Goal: Information Seeking & Learning: Learn about a topic

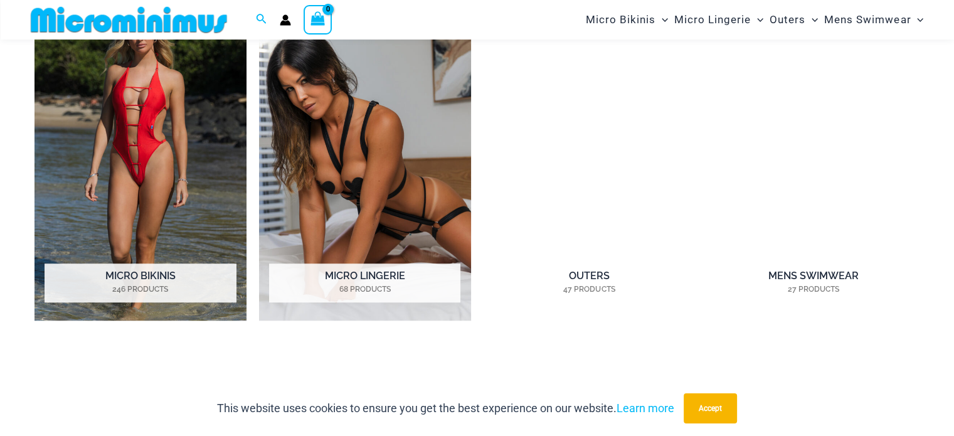
scroll to position [993, 0]
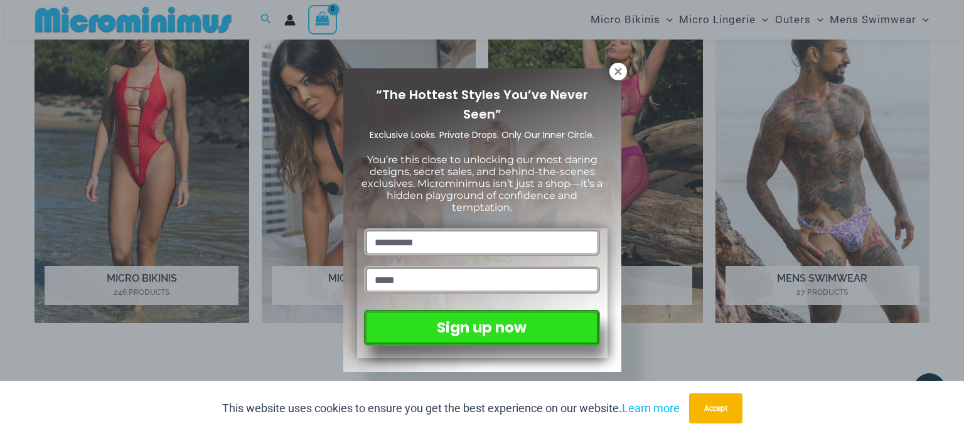
click at [610, 72] on button at bounding box center [618, 72] width 18 height 18
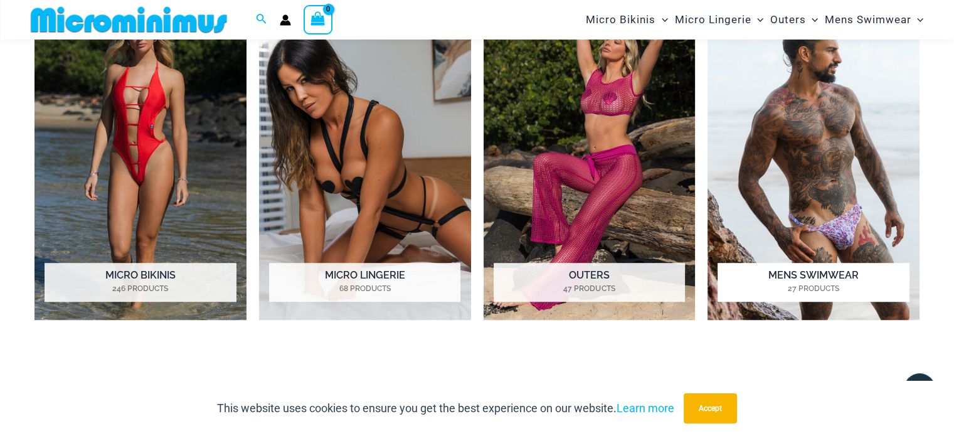
click at [830, 285] on mark "27 Products" at bounding box center [813, 288] width 191 height 11
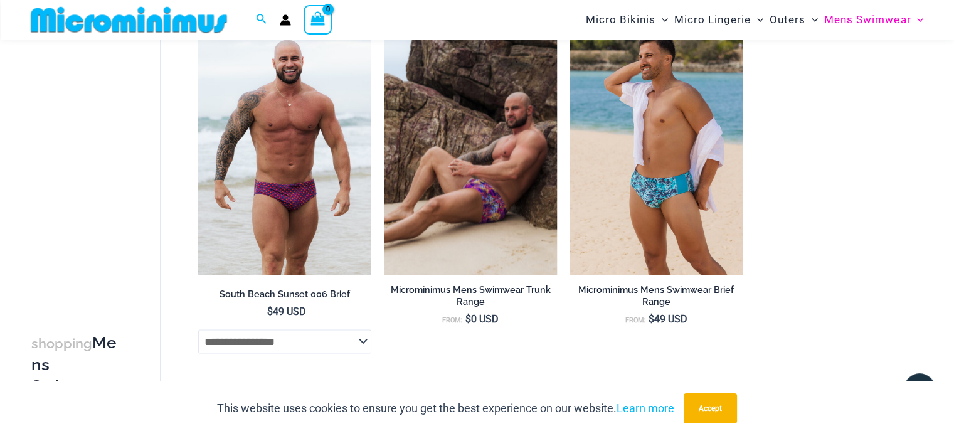
scroll to position [2437, 0]
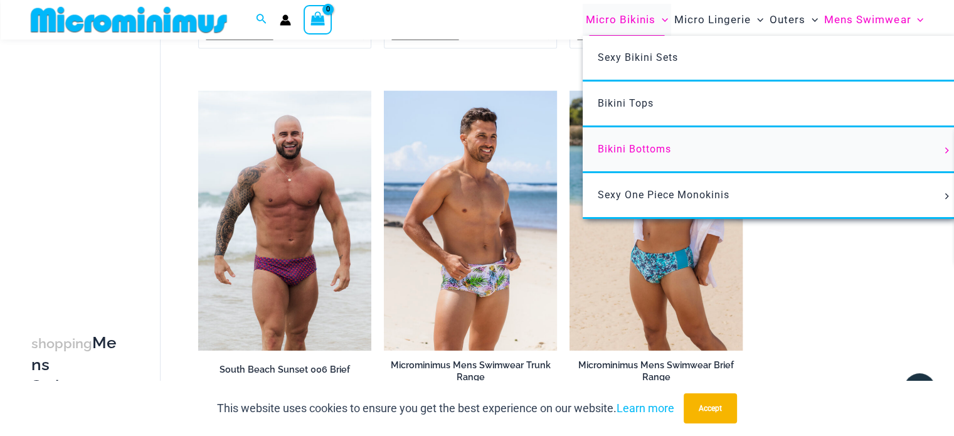
click at [632, 154] on span "Bikini Bottoms" at bounding box center [634, 149] width 73 height 12
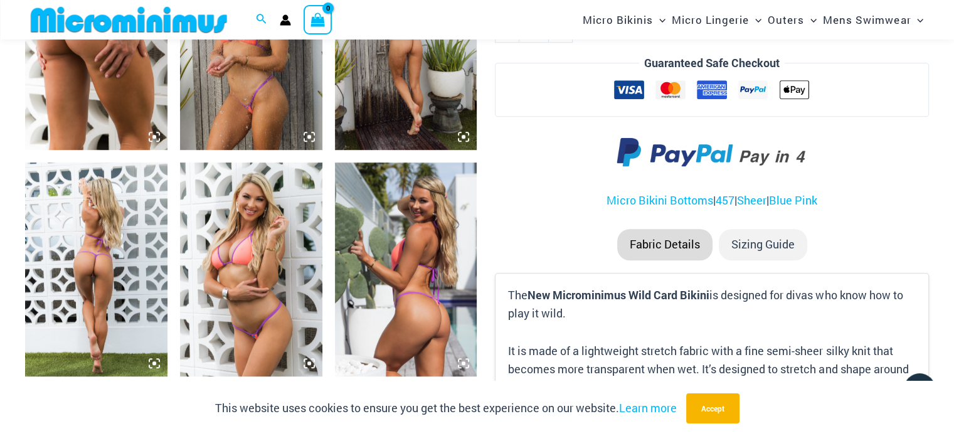
scroll to position [993, 0]
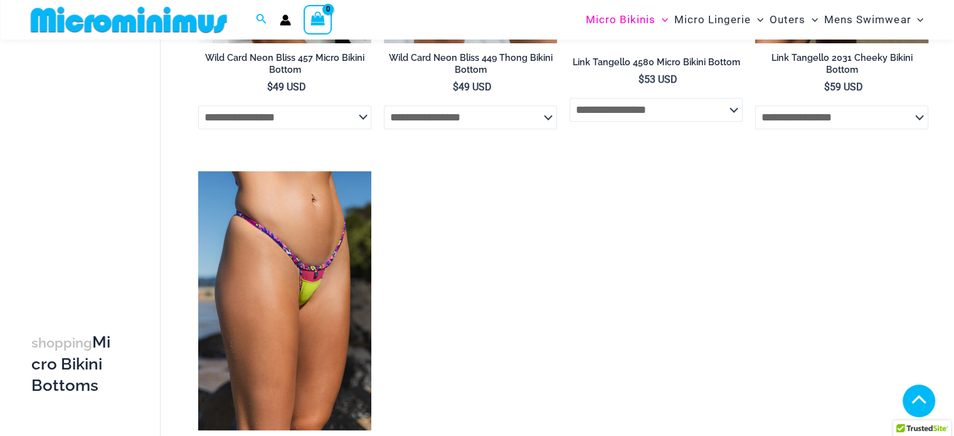
scroll to position [937, 0]
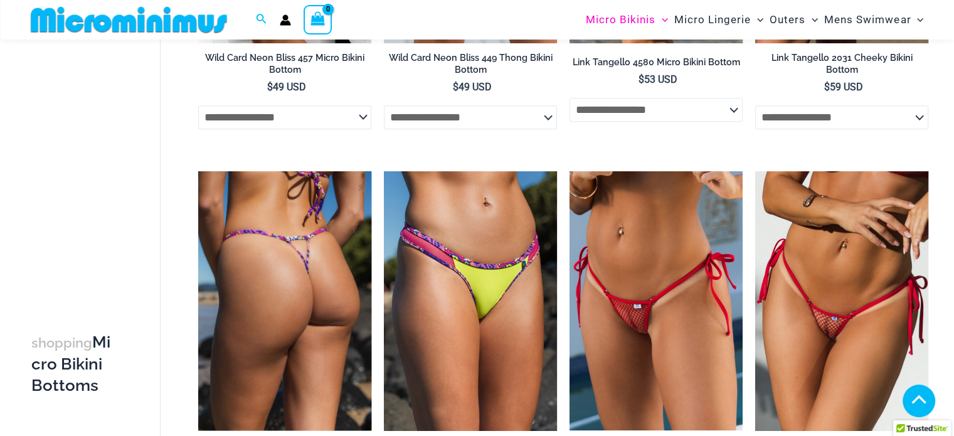
click at [306, 299] on img at bounding box center [284, 301] width 173 height 260
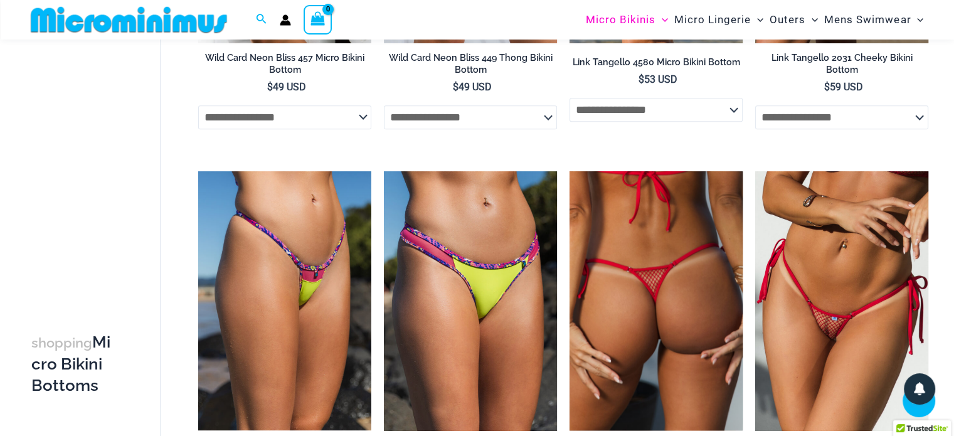
click at [689, 298] on img at bounding box center [656, 300] width 173 height 259
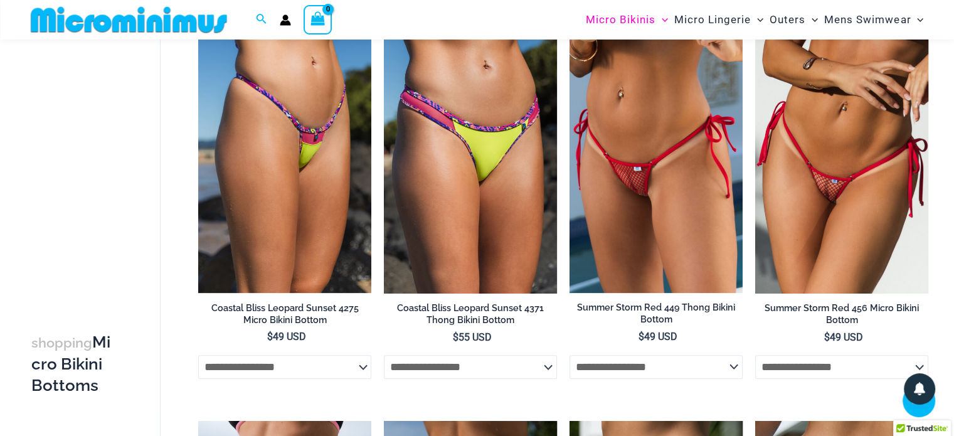
scroll to position [1376, 0]
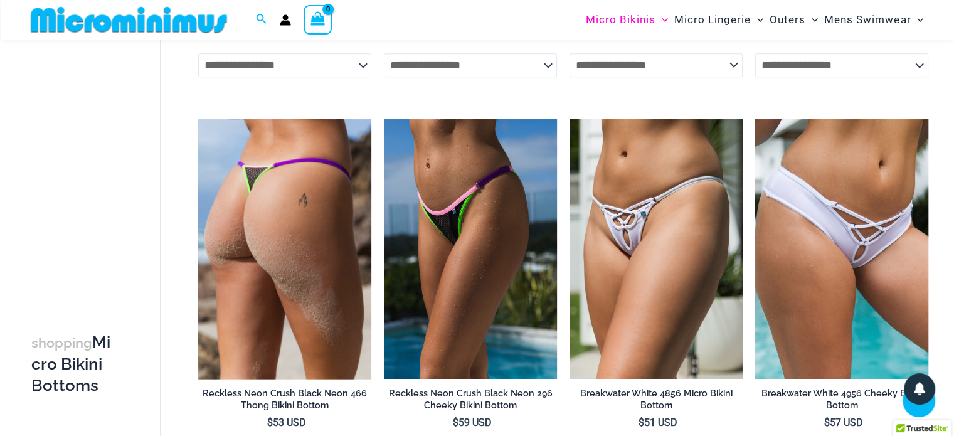
click at [324, 238] on img at bounding box center [284, 249] width 173 height 260
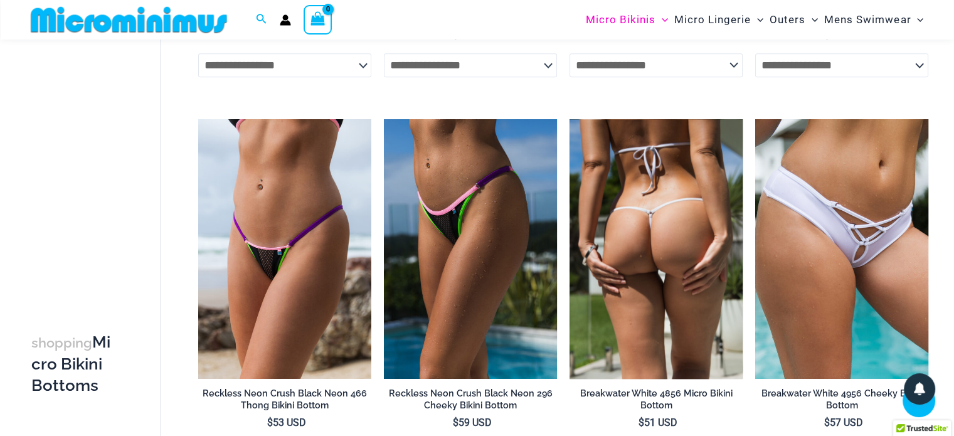
scroll to position [1753, 0]
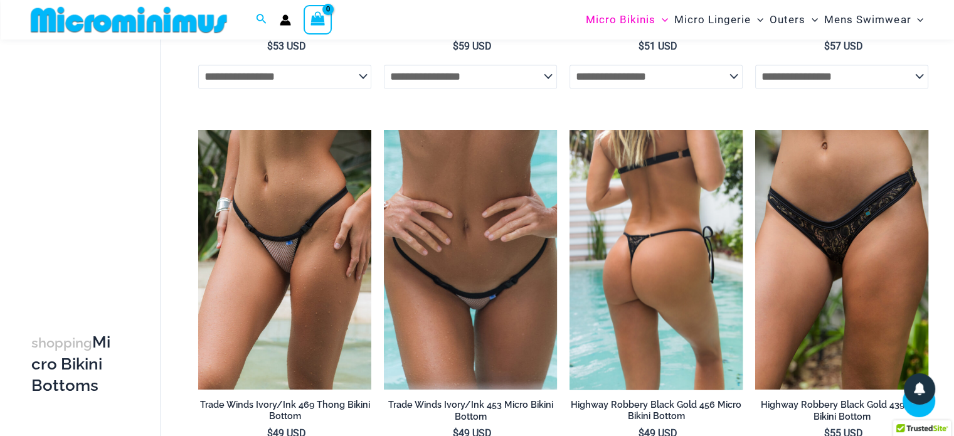
click at [682, 210] on img at bounding box center [656, 260] width 173 height 260
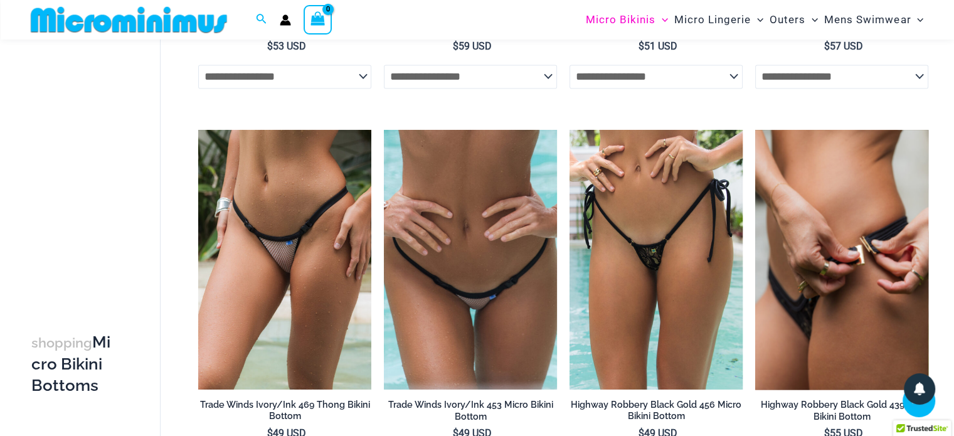
click at [838, 264] on img at bounding box center [841, 260] width 173 height 260
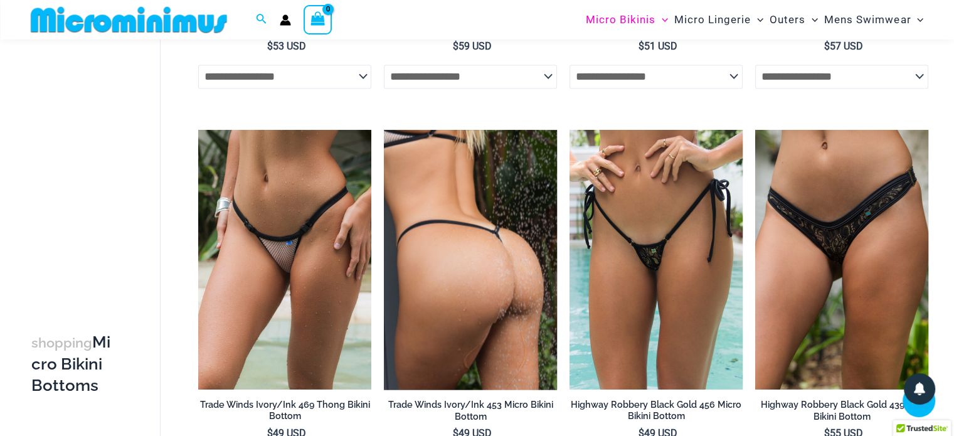
click at [472, 247] on img at bounding box center [470, 260] width 173 height 260
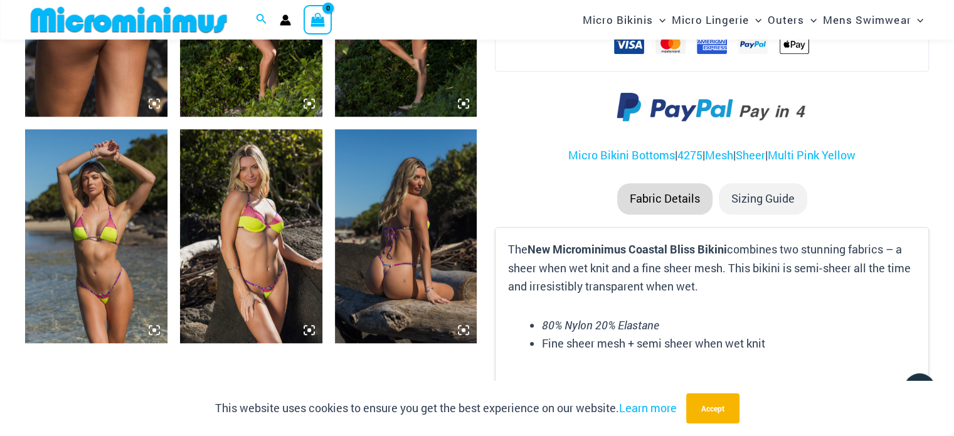
scroll to position [1055, 0]
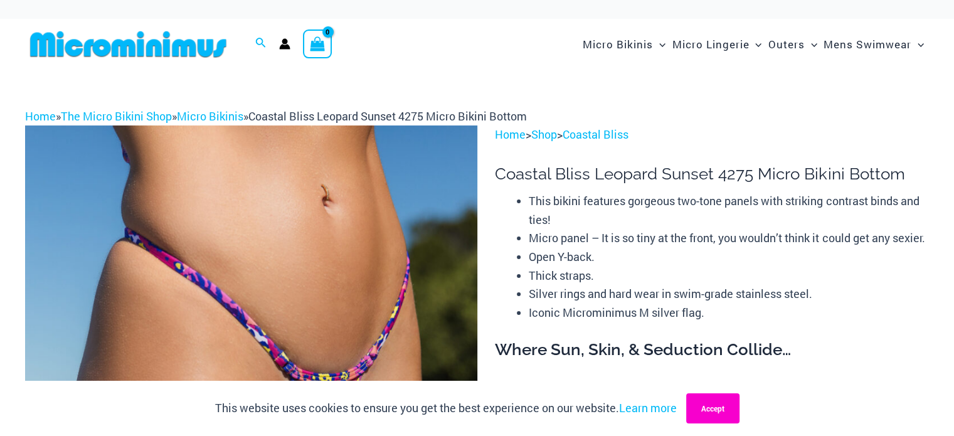
click at [715, 418] on button "Accept" at bounding box center [712, 408] width 53 height 30
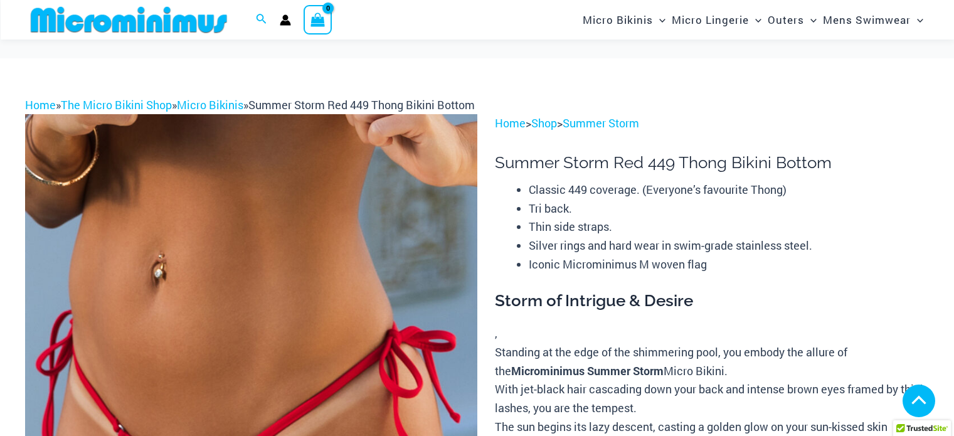
scroll to position [1238, 0]
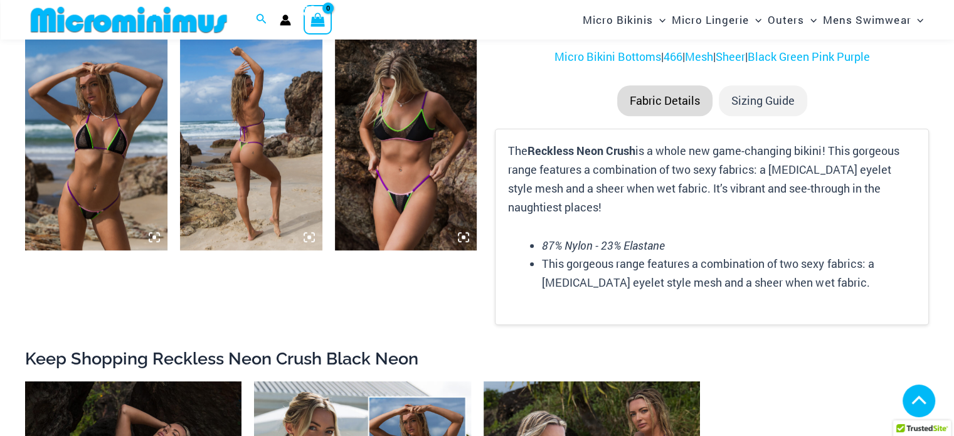
scroll to position [994, 0]
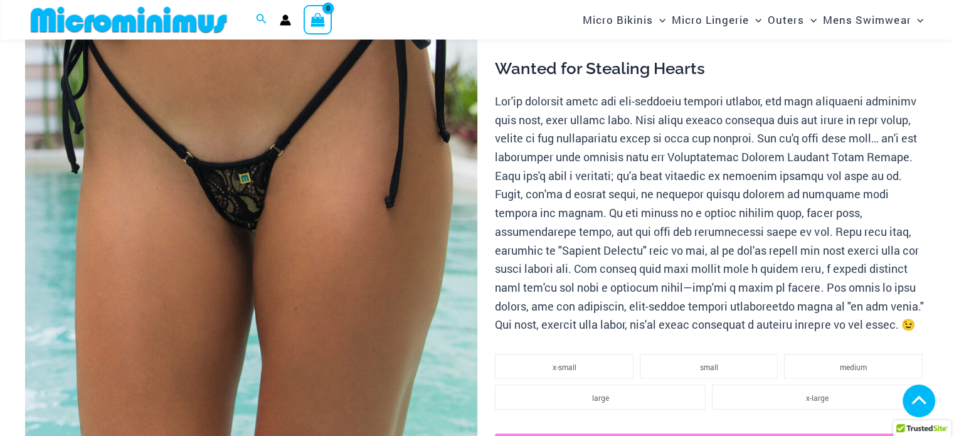
scroll to position [565, 0]
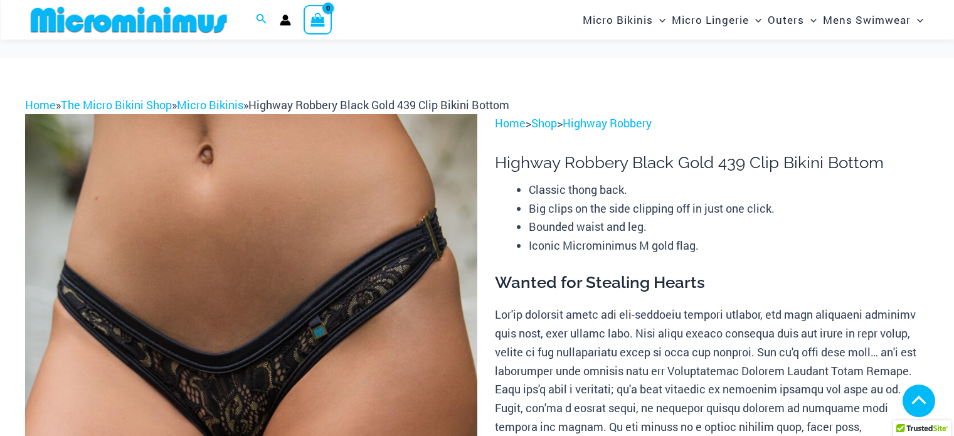
scroll to position [1050, 0]
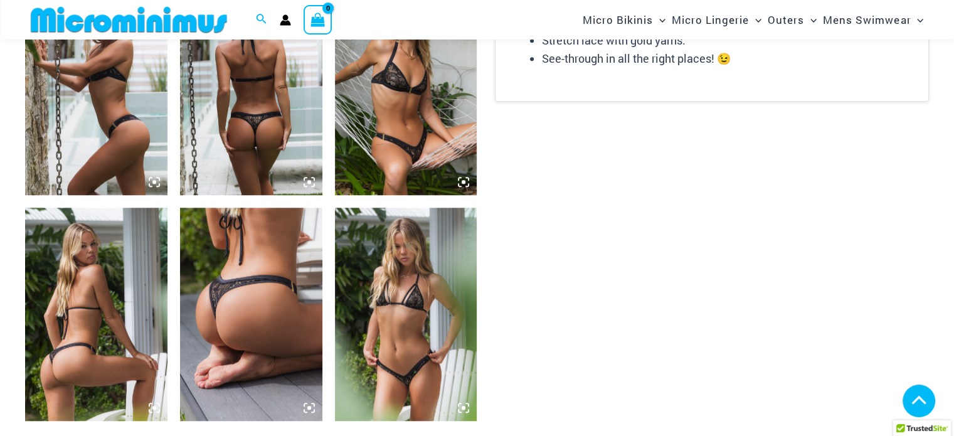
click at [300, 167] on img at bounding box center [251, 87] width 142 height 213
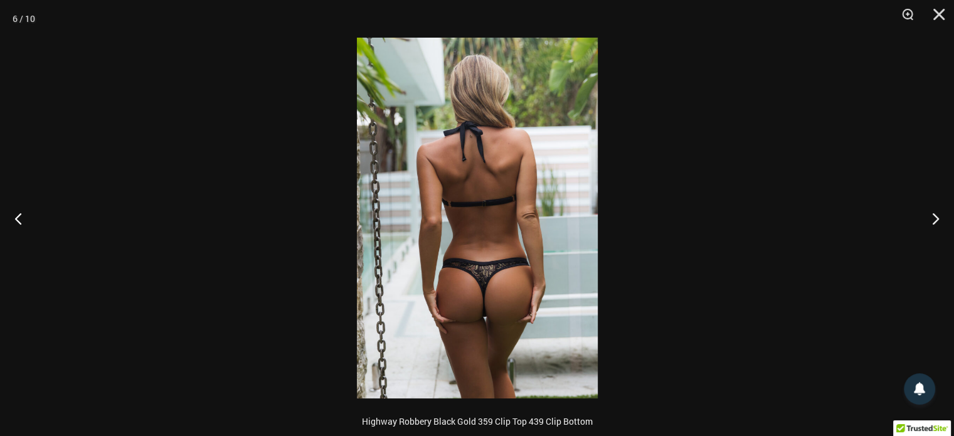
click at [519, 317] on img at bounding box center [477, 218] width 241 height 361
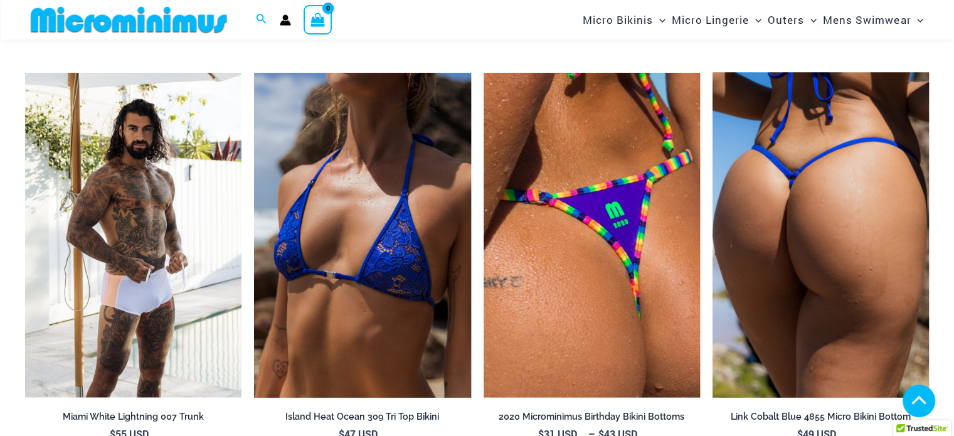
scroll to position [2357, 0]
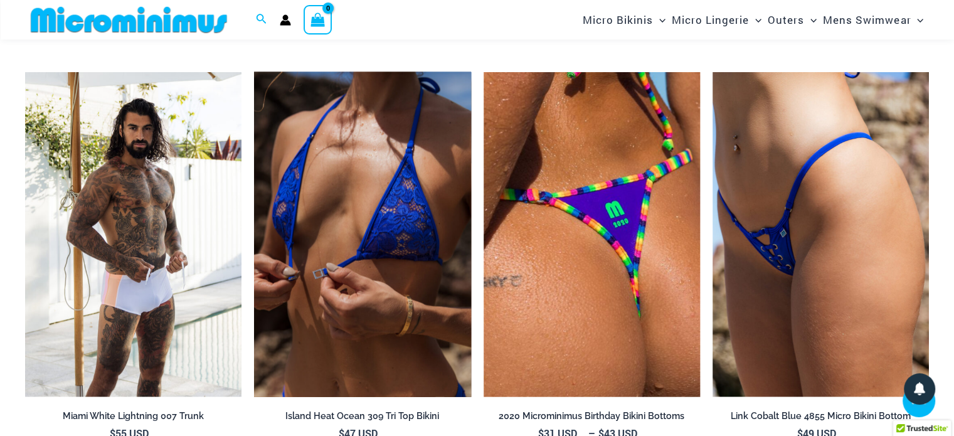
click at [379, 275] on img at bounding box center [362, 234] width 216 height 325
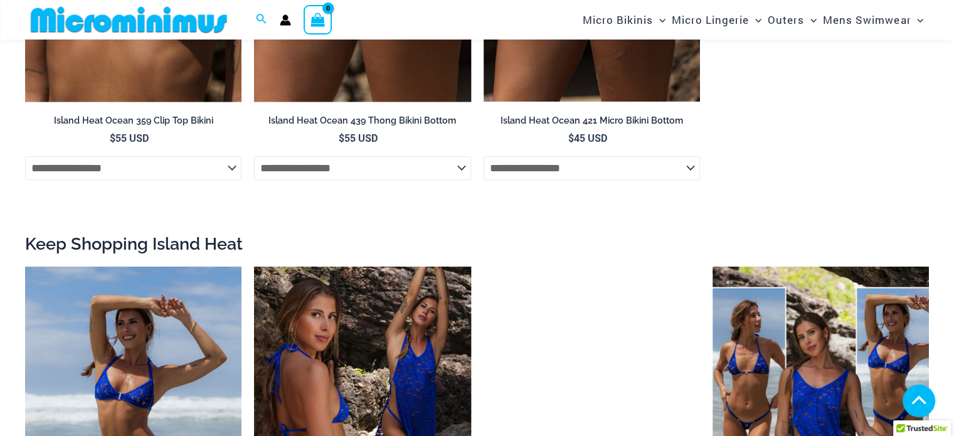
scroll to position [1742, 0]
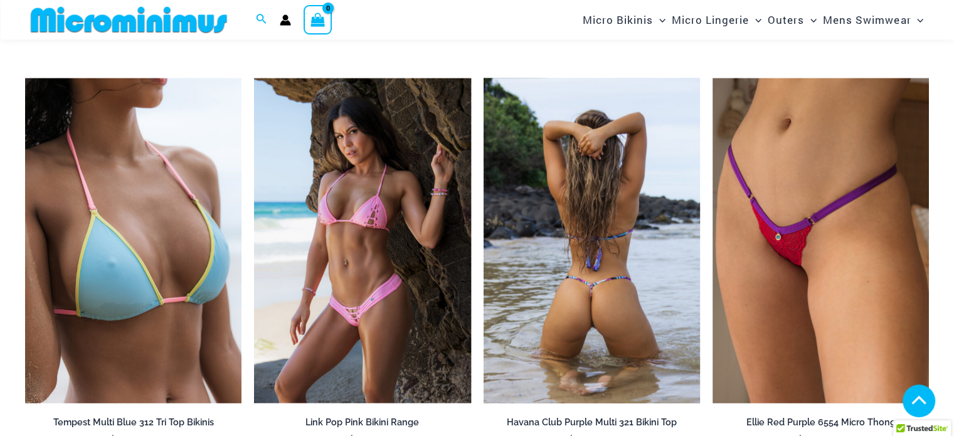
scroll to position [2901, 0]
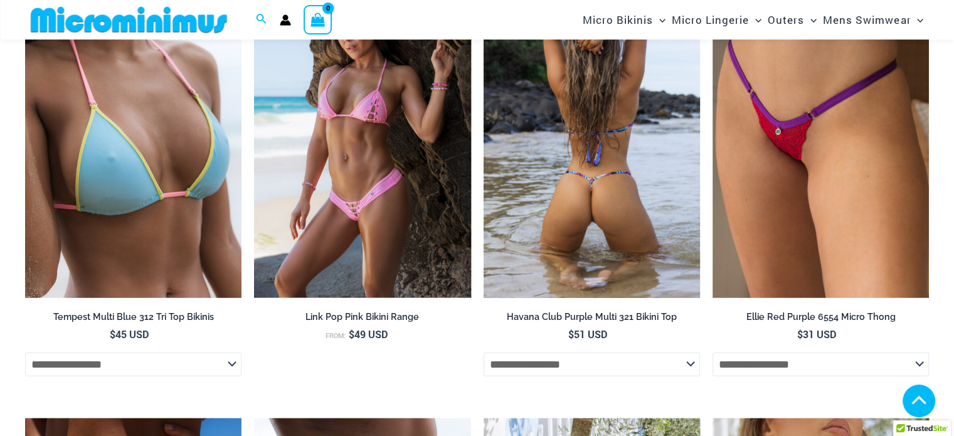
click at [605, 189] on img at bounding box center [592, 135] width 216 height 325
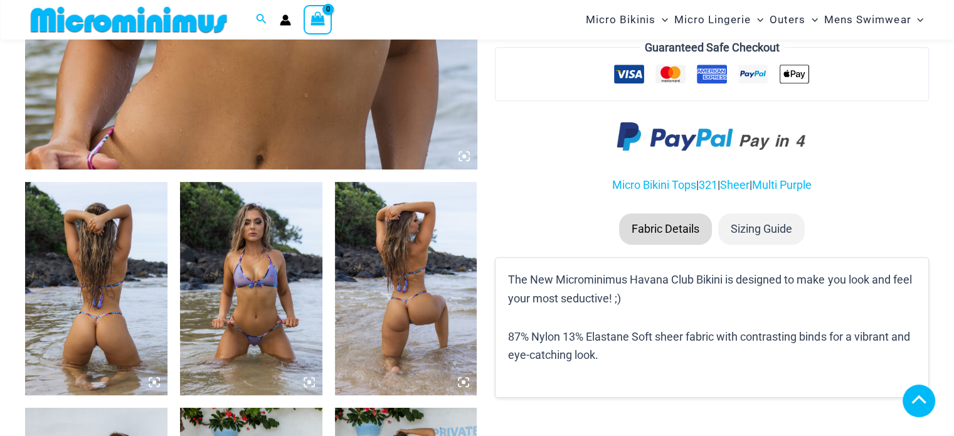
click at [309, 386] on icon at bounding box center [309, 381] width 11 height 11
click at [309, 385] on icon at bounding box center [309, 381] width 11 height 11
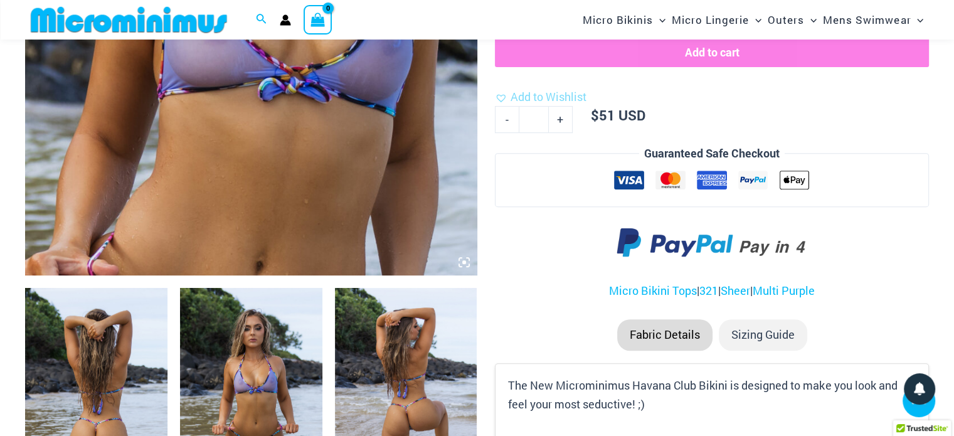
scroll to position [686, 0]
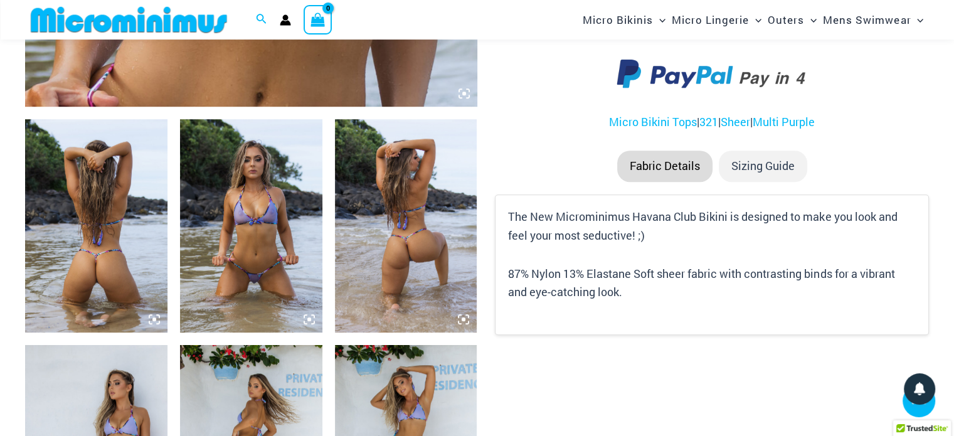
click at [294, 295] on img at bounding box center [251, 225] width 142 height 213
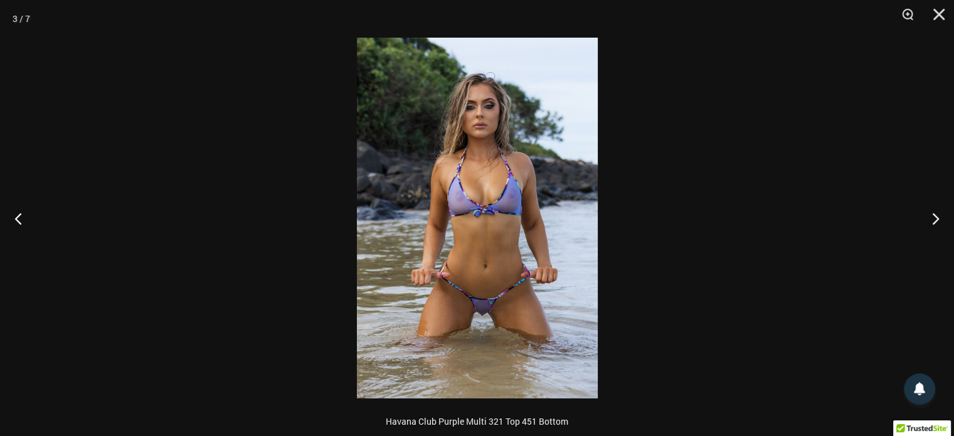
click at [502, 307] on img at bounding box center [477, 218] width 241 height 361
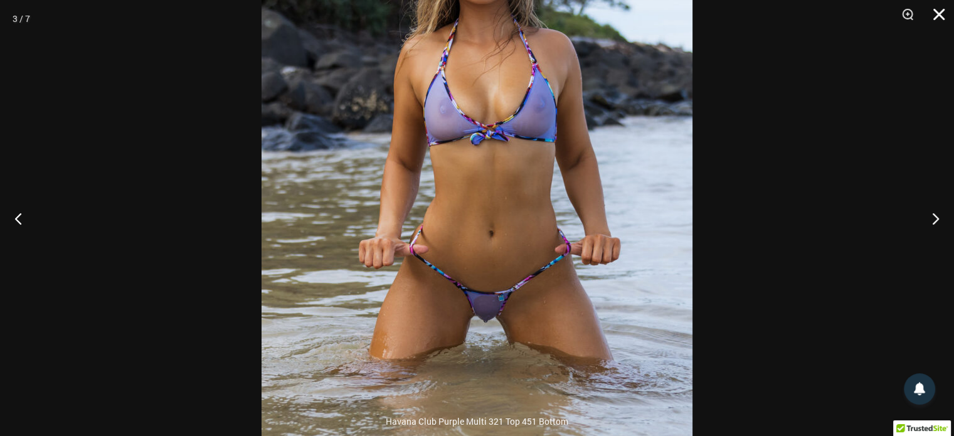
click at [941, 16] on button "Close" at bounding box center [934, 19] width 31 height 38
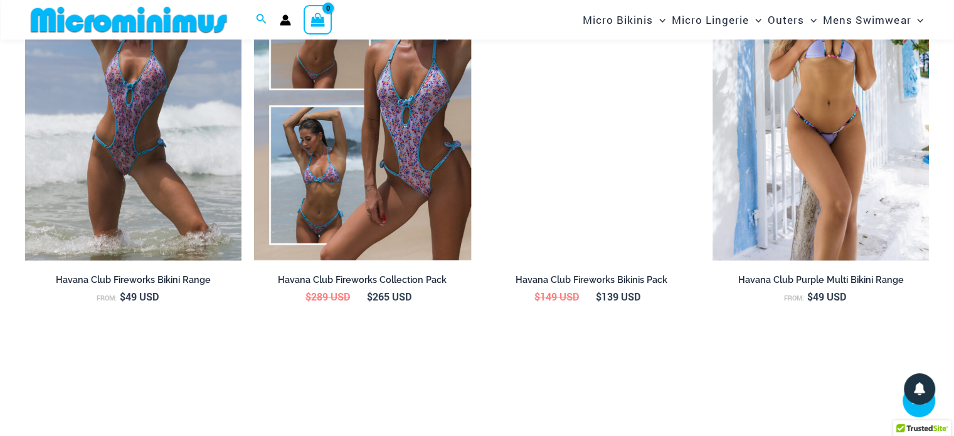
scroll to position [1815, 0]
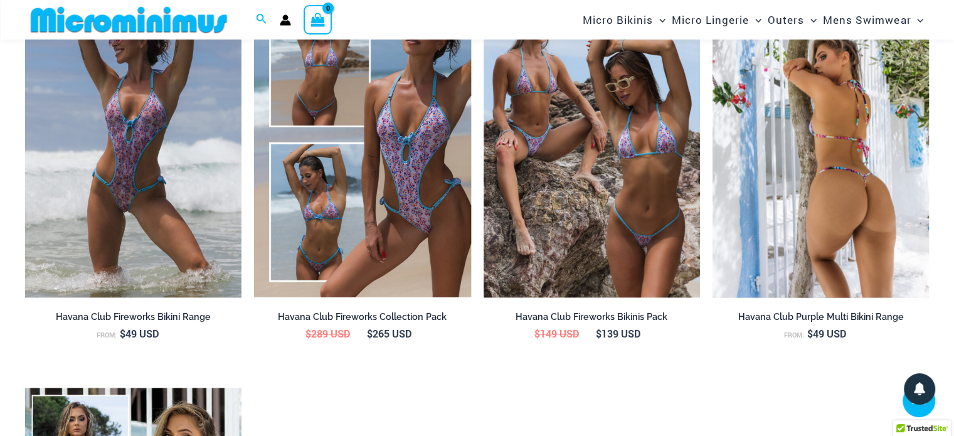
click at [893, 204] on img at bounding box center [821, 134] width 216 height 325
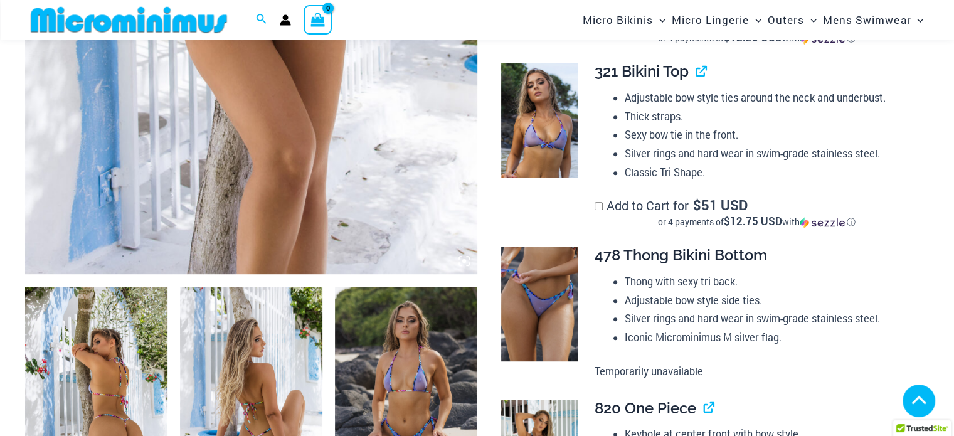
scroll to position [690, 0]
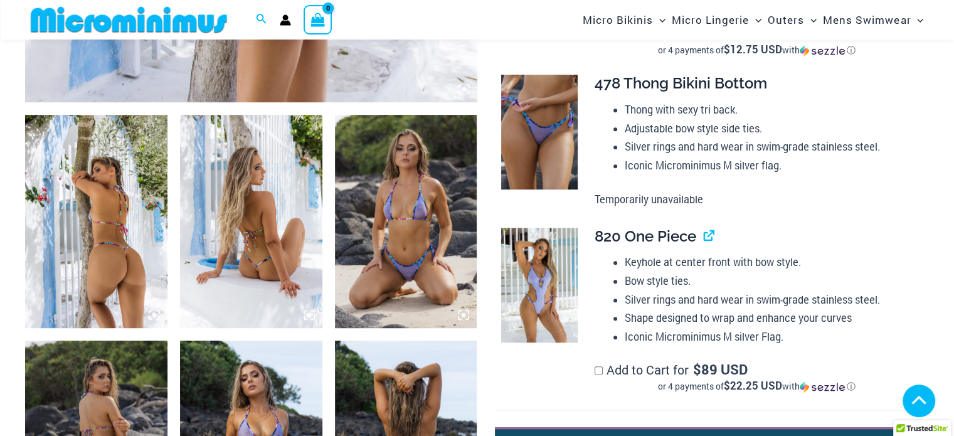
click at [417, 283] on img at bounding box center [406, 221] width 142 height 213
click at [461, 313] on div at bounding box center [477, 218] width 240 height 361
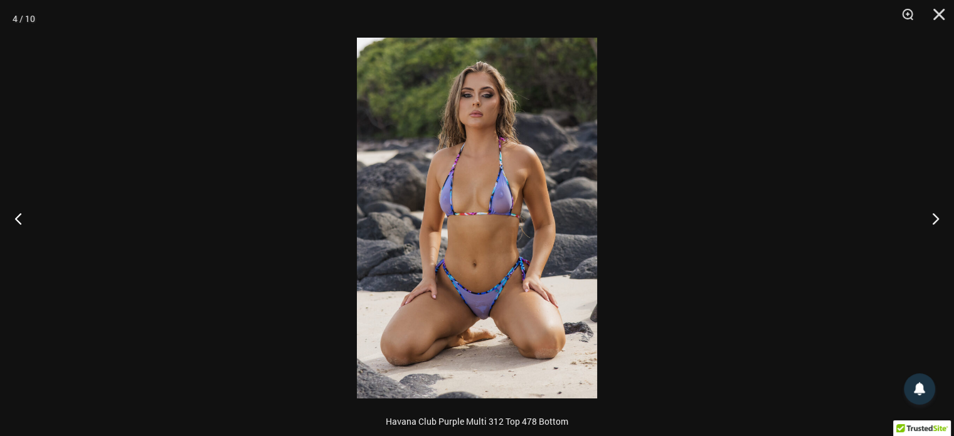
click at [497, 303] on img at bounding box center [477, 218] width 240 height 361
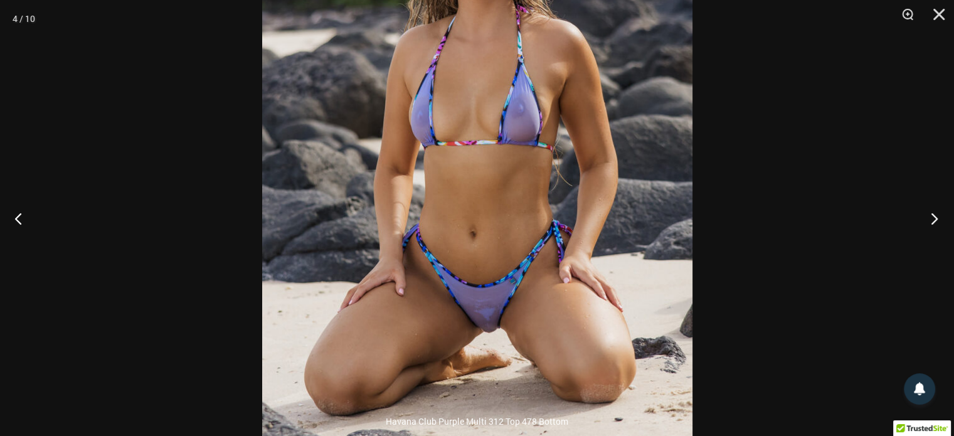
click at [931, 218] on button "Next" at bounding box center [930, 218] width 47 height 63
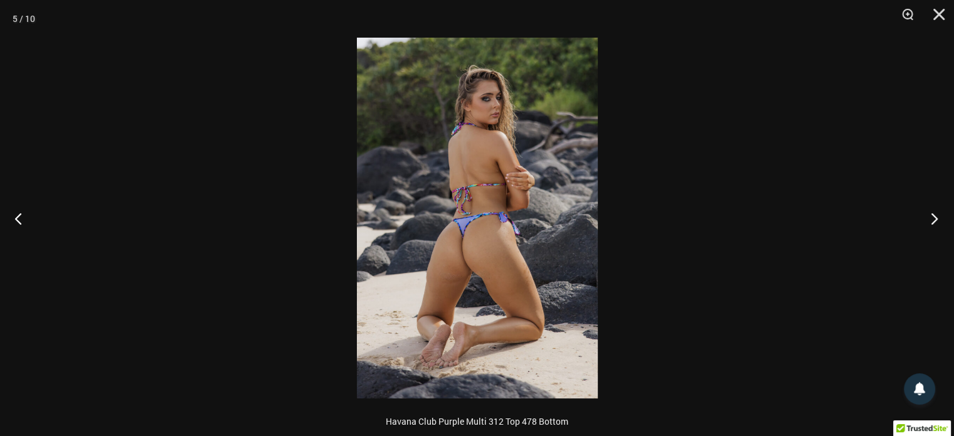
click at [932, 220] on button "Next" at bounding box center [930, 218] width 47 height 63
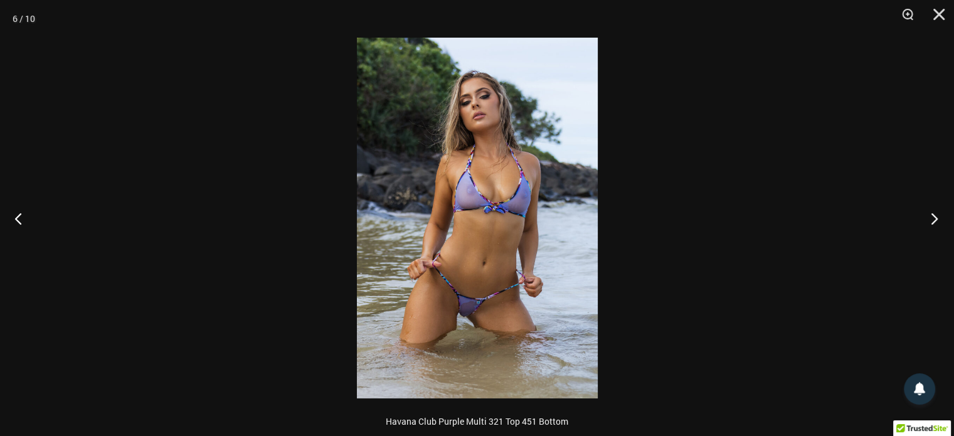
click at [932, 220] on button "Next" at bounding box center [930, 218] width 47 height 63
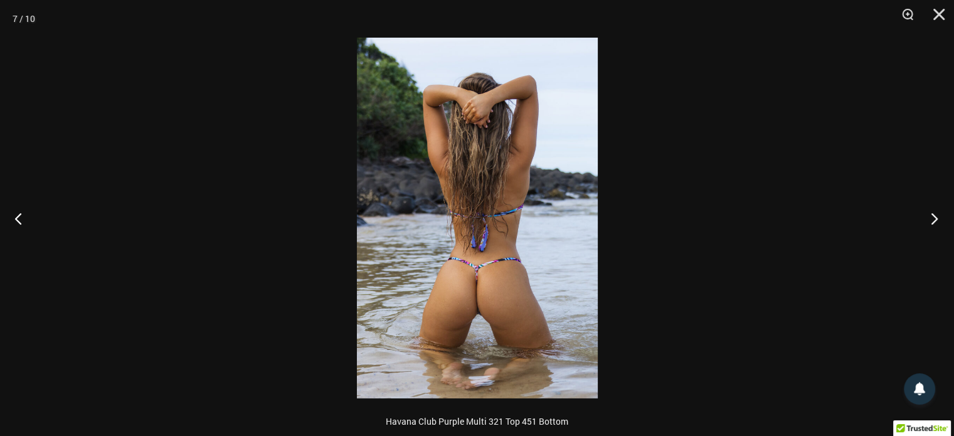
click at [932, 220] on button "Next" at bounding box center [930, 218] width 47 height 63
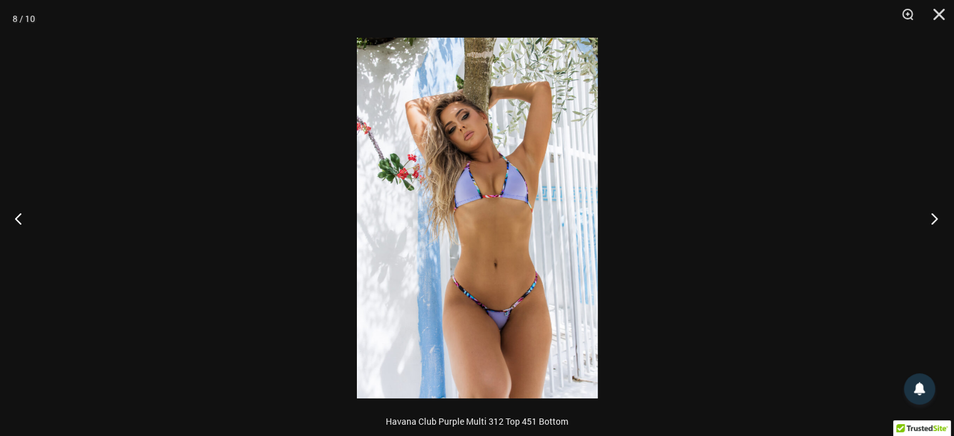
click at [932, 220] on button "Next" at bounding box center [930, 218] width 47 height 63
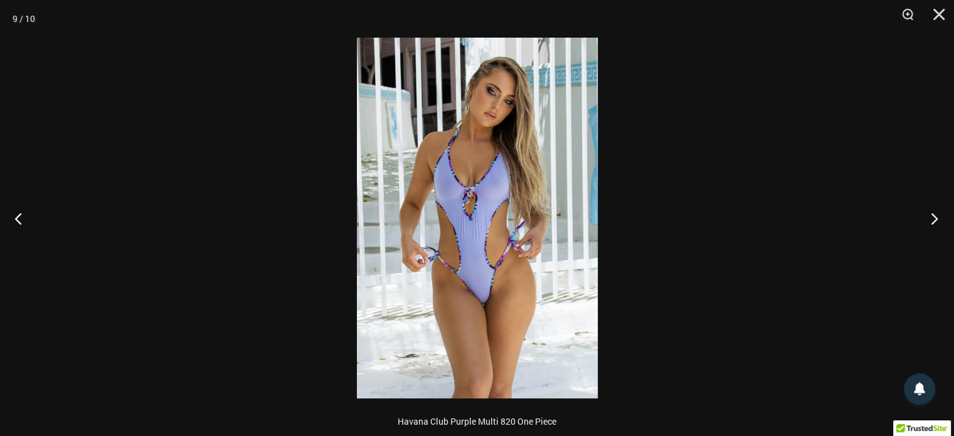
click at [932, 220] on button "Next" at bounding box center [930, 218] width 47 height 63
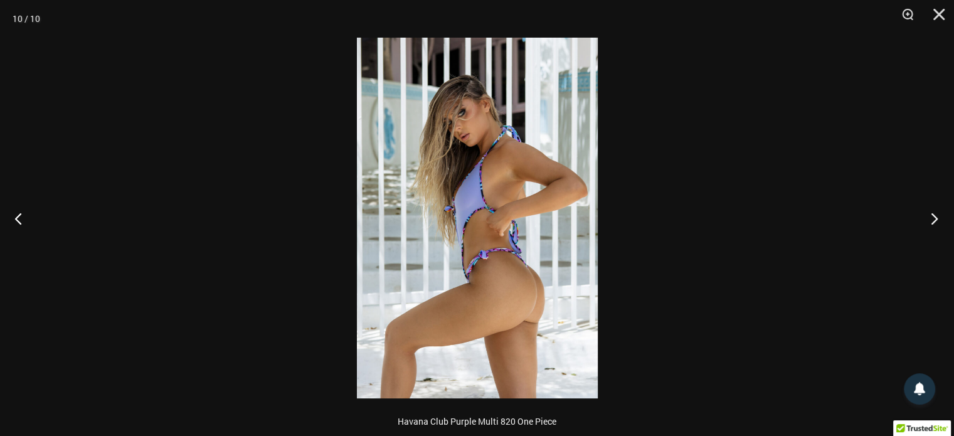
click at [932, 220] on button "Next" at bounding box center [930, 218] width 47 height 63
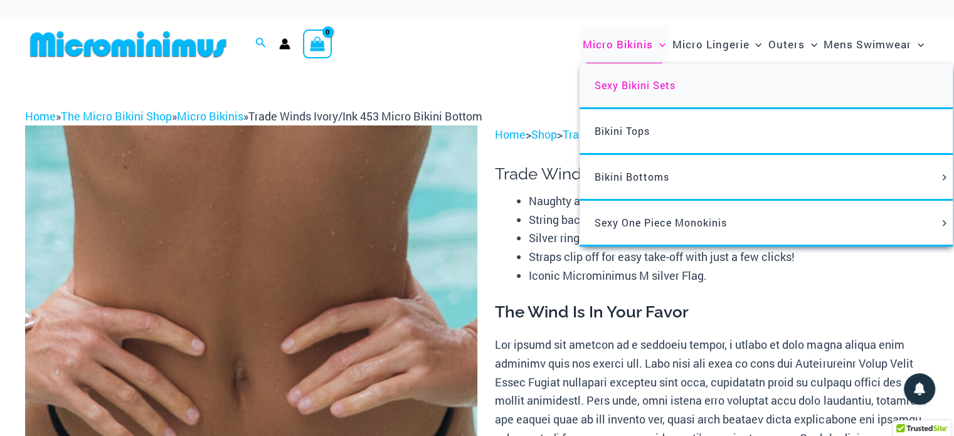
click at [646, 88] on span "Sexy Bikini Sets" at bounding box center [635, 84] width 81 height 13
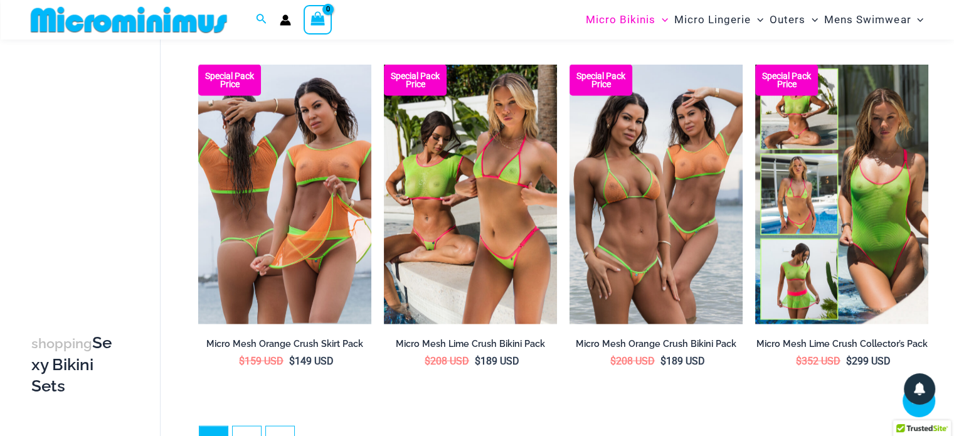
scroll to position [2562, 0]
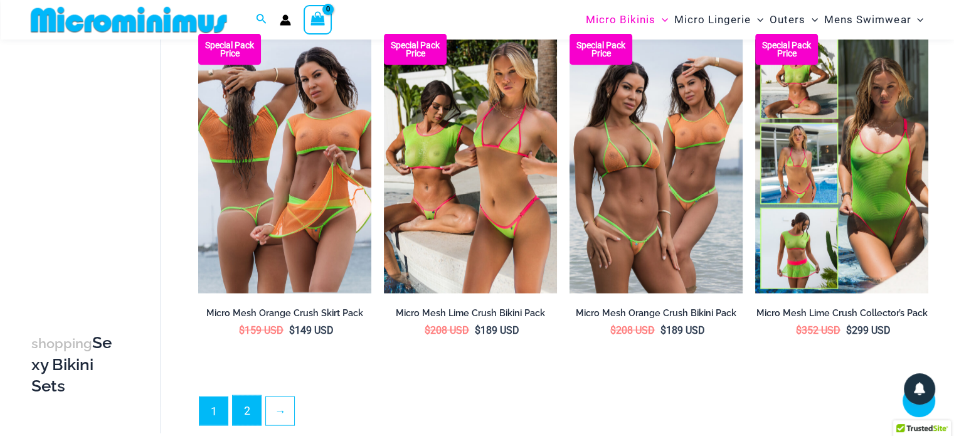
click at [250, 408] on link "2" at bounding box center [247, 410] width 28 height 29
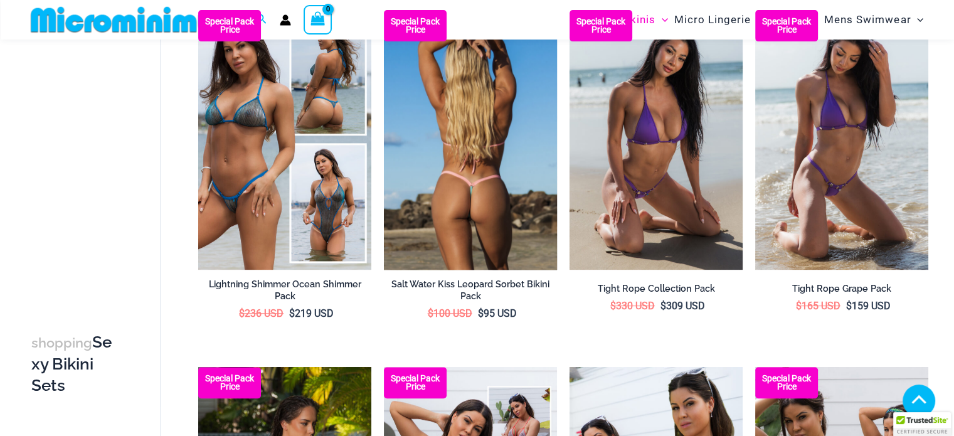
scroll to position [492, 0]
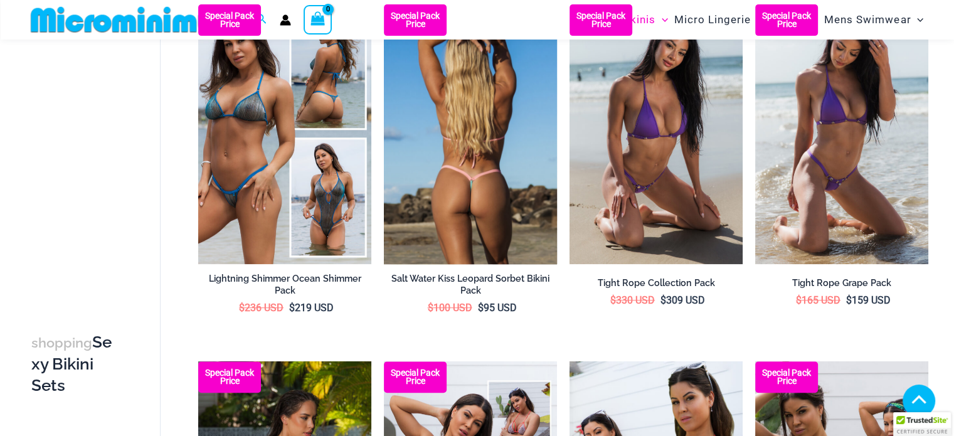
click at [504, 136] on img at bounding box center [470, 134] width 173 height 260
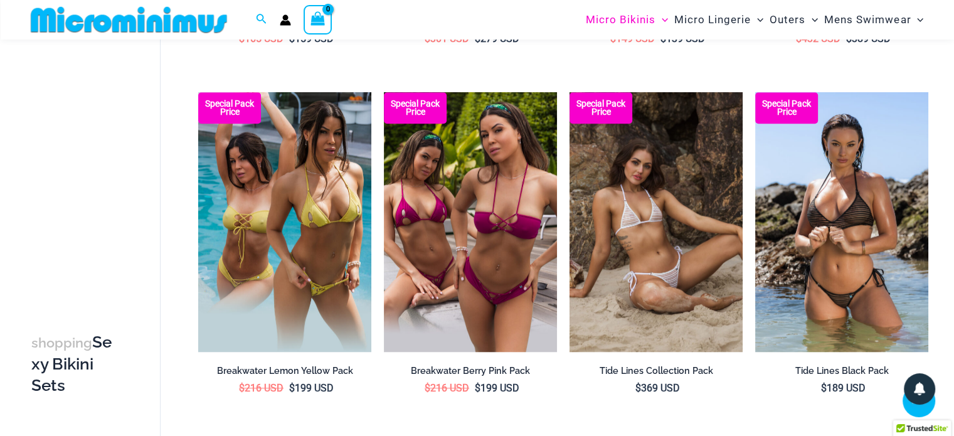
scroll to position [1116, 0]
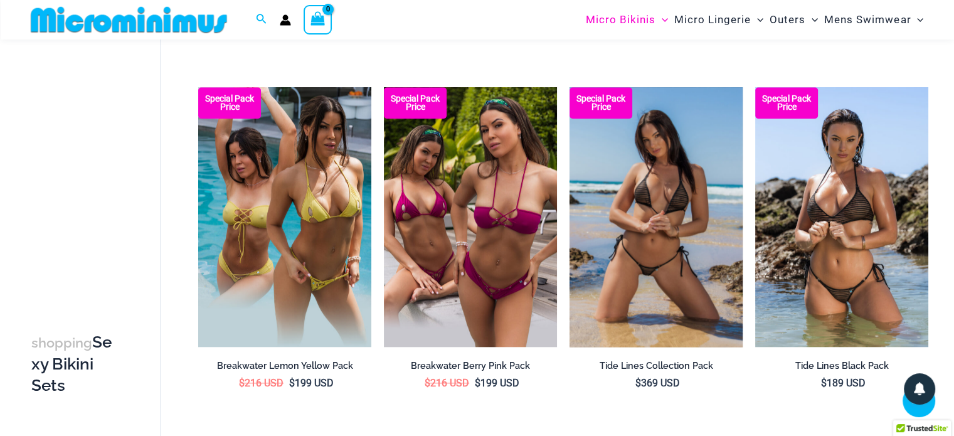
click at [646, 234] on img at bounding box center [656, 217] width 173 height 260
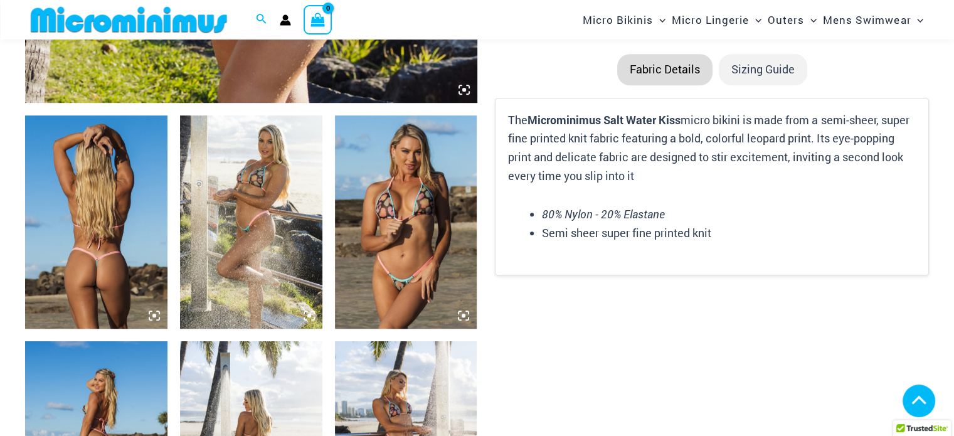
scroll to position [683, 0]
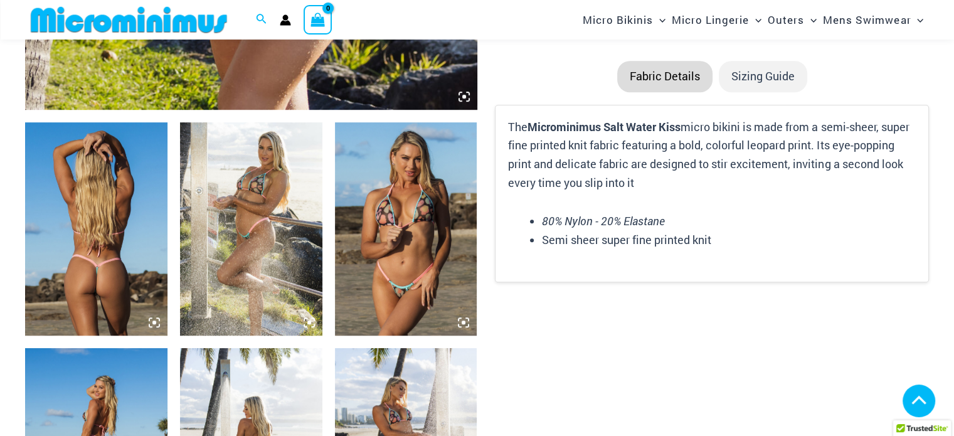
click at [136, 302] on img at bounding box center [96, 228] width 142 height 213
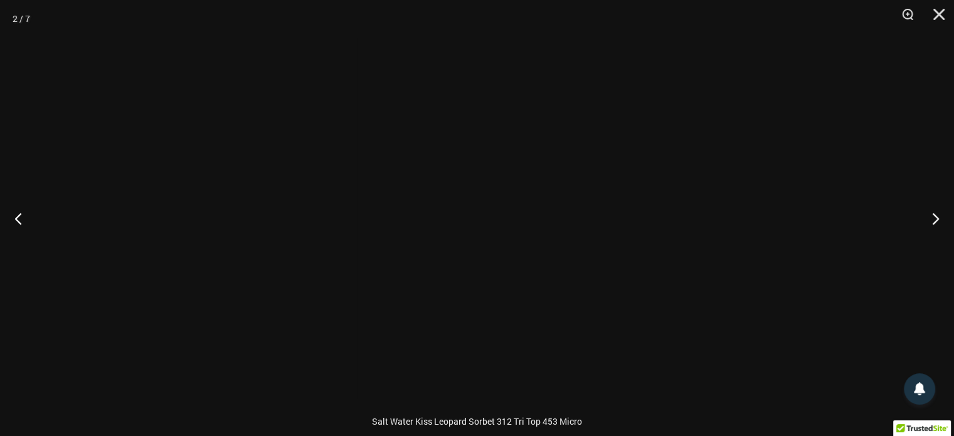
click at [174, 263] on div at bounding box center [477, 218] width 954 height 436
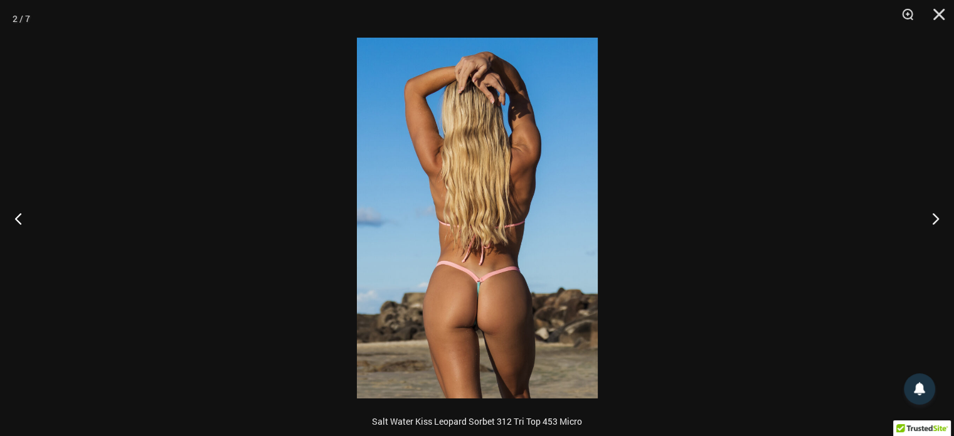
click at [547, 327] on img at bounding box center [477, 218] width 241 height 361
click at [498, 322] on img at bounding box center [477, 218] width 241 height 361
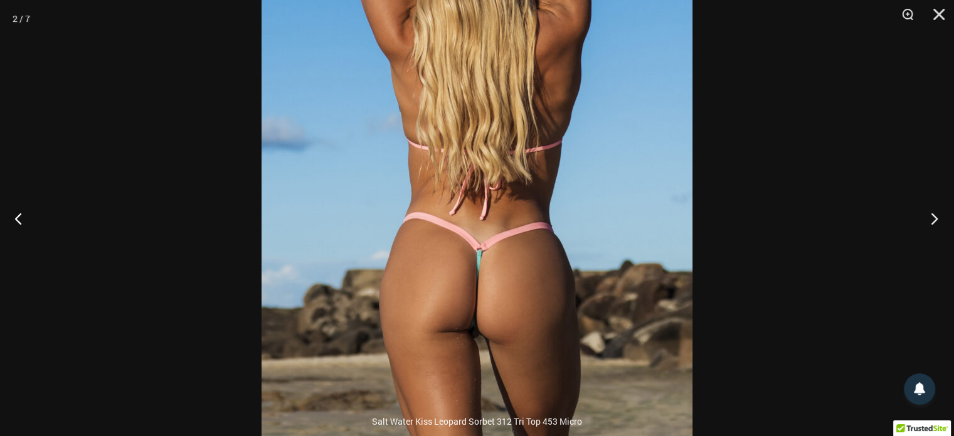
click at [934, 215] on button "Next" at bounding box center [930, 218] width 47 height 63
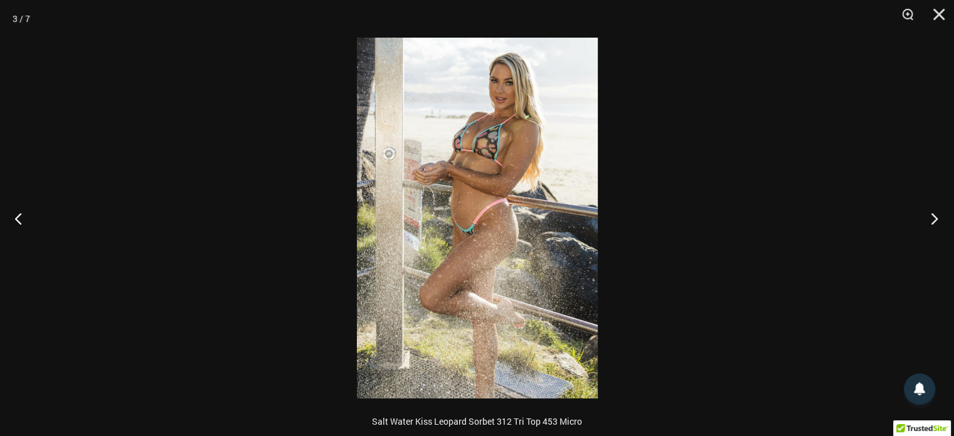
click at [934, 215] on button "Next" at bounding box center [930, 218] width 47 height 63
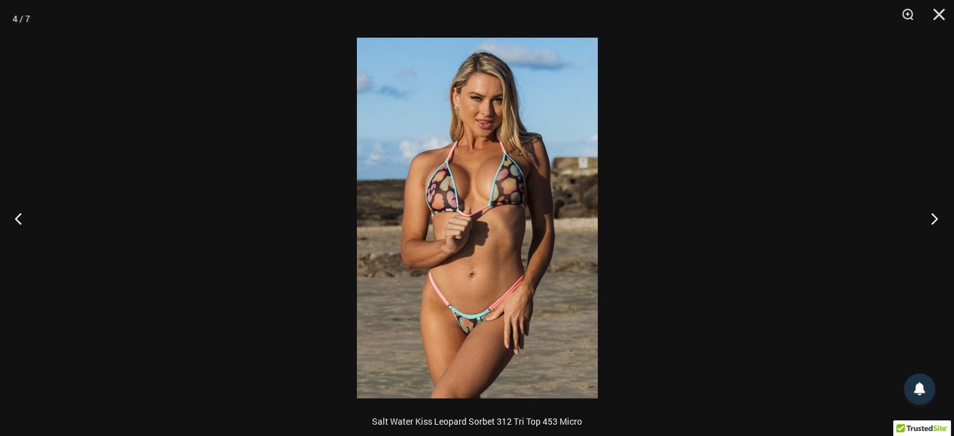
click at [934, 215] on button "Next" at bounding box center [930, 218] width 47 height 63
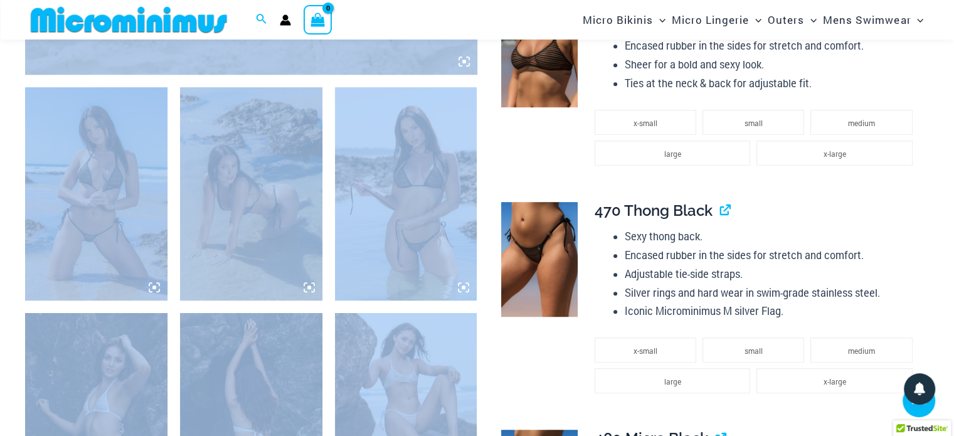
scroll to position [745, 0]
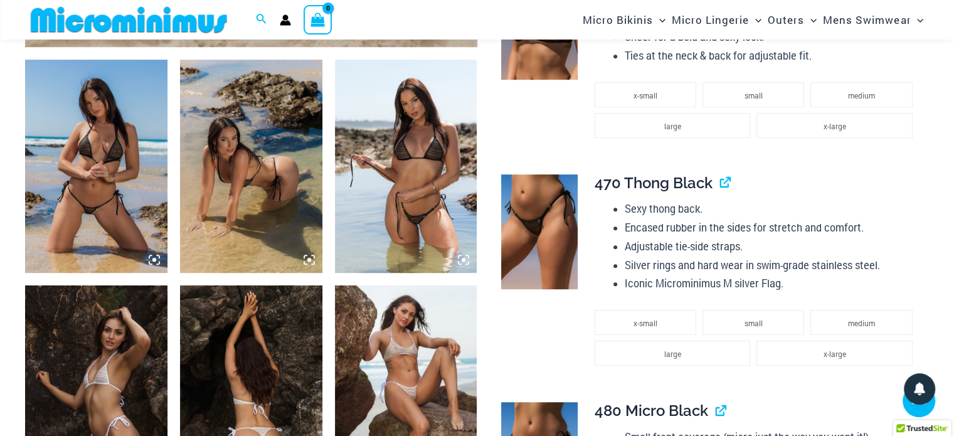
click at [139, 243] on img at bounding box center [96, 166] width 142 height 213
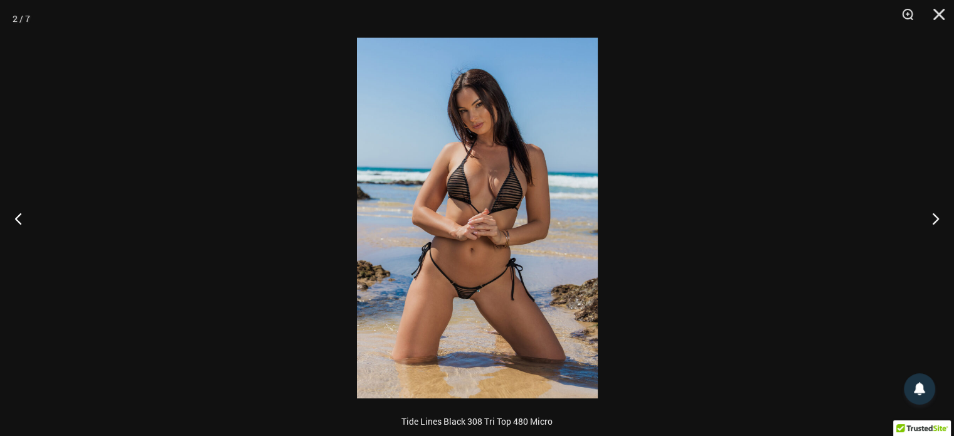
click at [487, 273] on img at bounding box center [477, 218] width 241 height 361
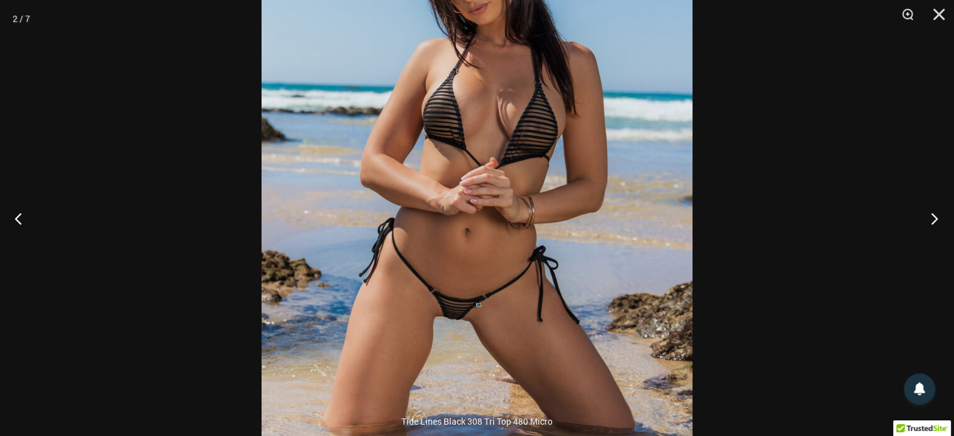
click at [936, 223] on button "Next" at bounding box center [930, 218] width 47 height 63
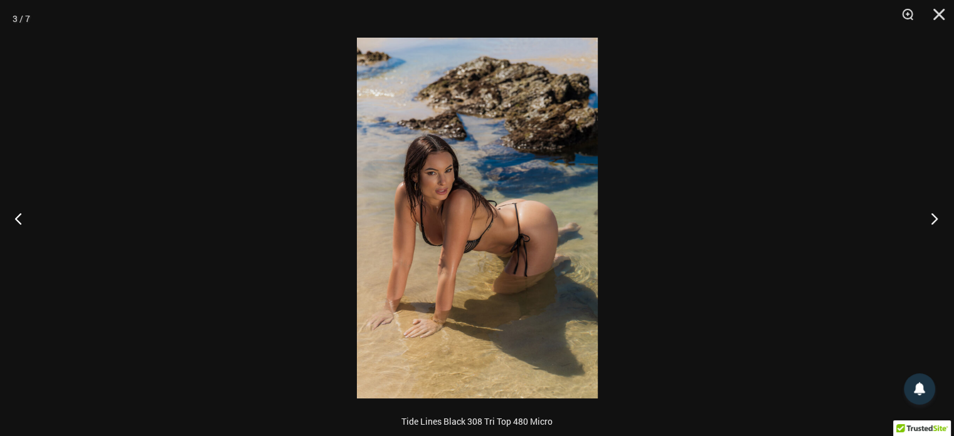
click at [936, 223] on button "Next" at bounding box center [930, 218] width 47 height 63
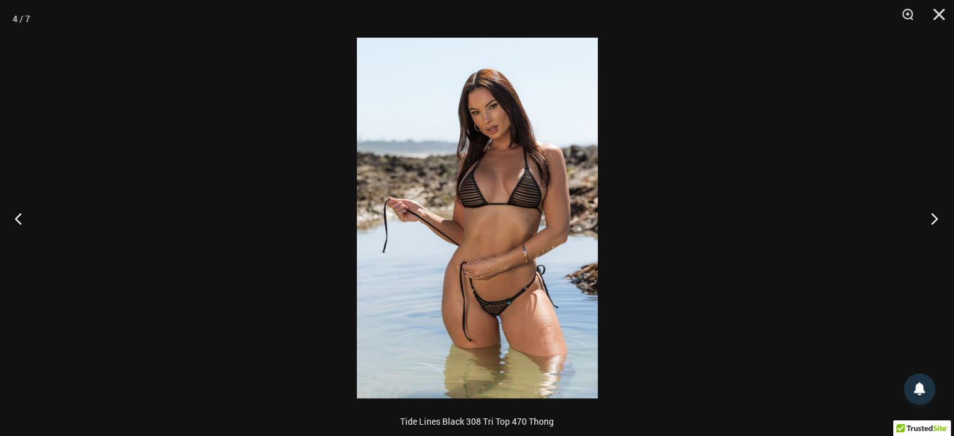
click at [936, 223] on button "Next" at bounding box center [930, 218] width 47 height 63
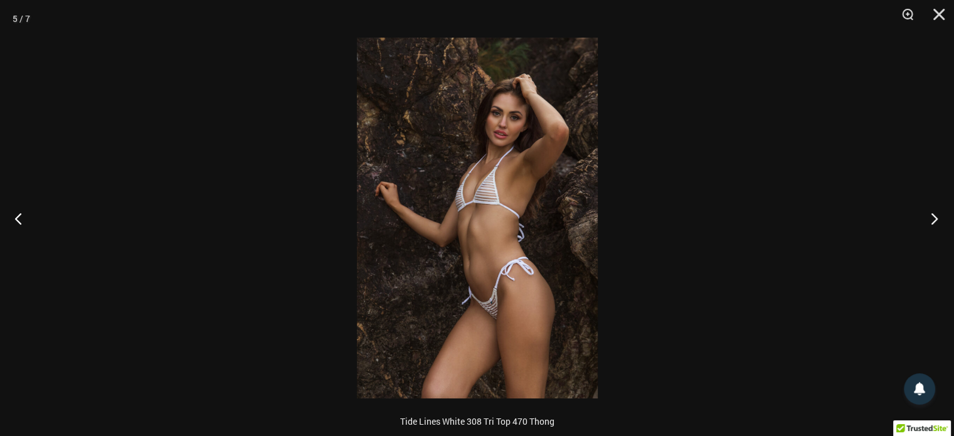
click at [936, 223] on button "Next" at bounding box center [930, 218] width 47 height 63
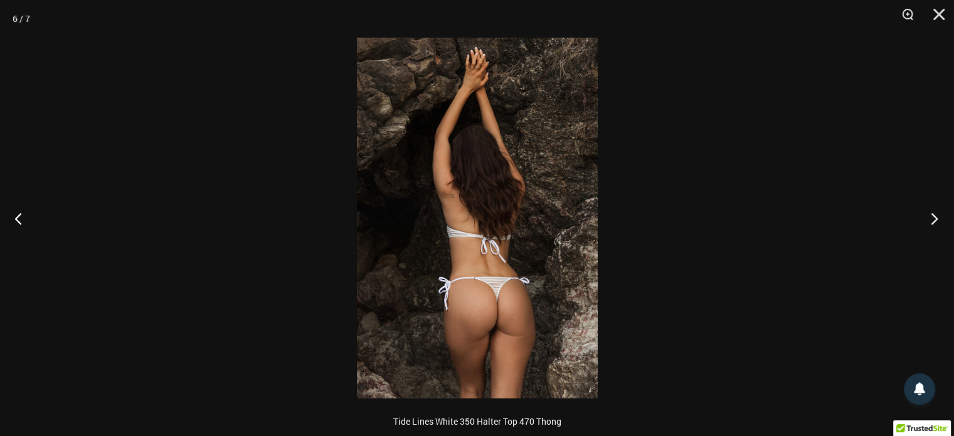
click at [936, 223] on button "Next" at bounding box center [930, 218] width 47 height 63
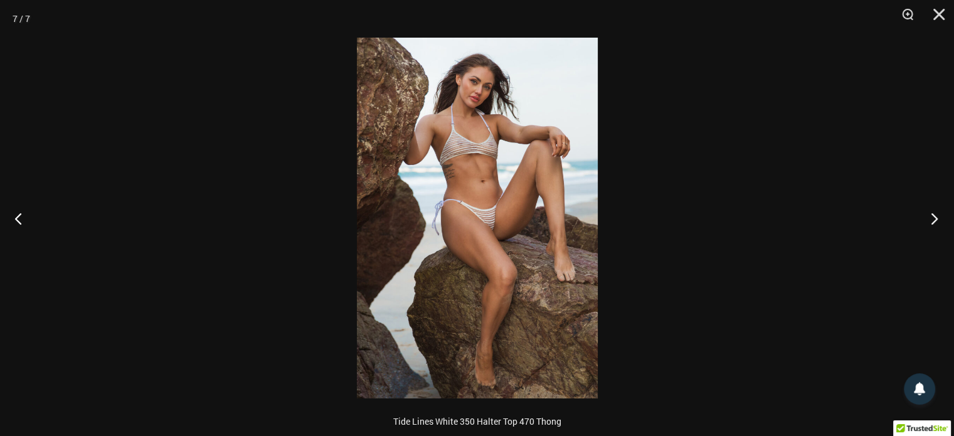
click at [936, 223] on button "Next" at bounding box center [930, 218] width 47 height 63
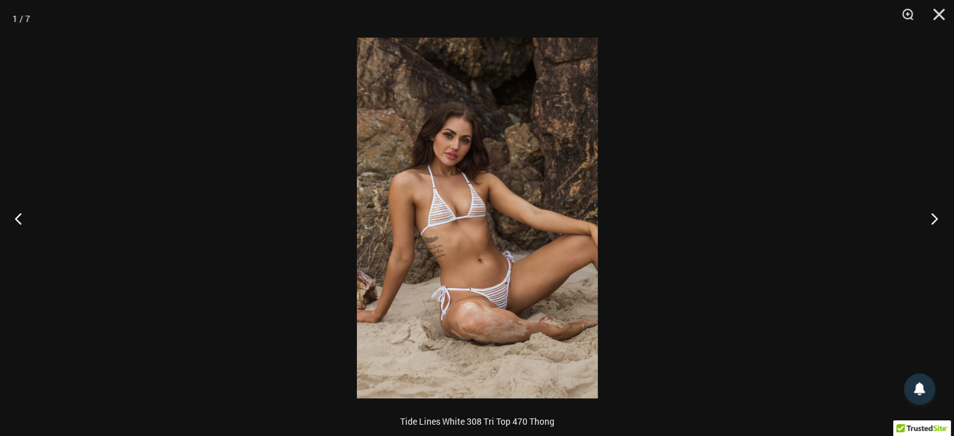
click at [936, 223] on button "Next" at bounding box center [930, 218] width 47 height 63
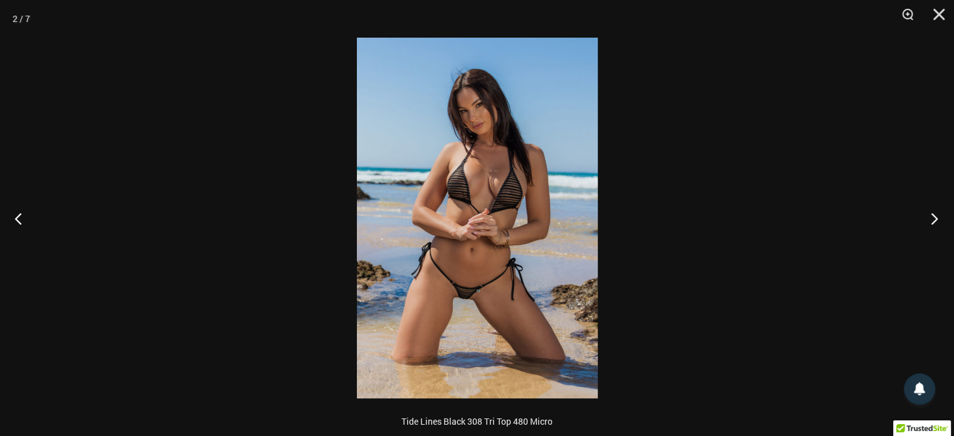
click at [936, 223] on button "Next" at bounding box center [930, 218] width 47 height 63
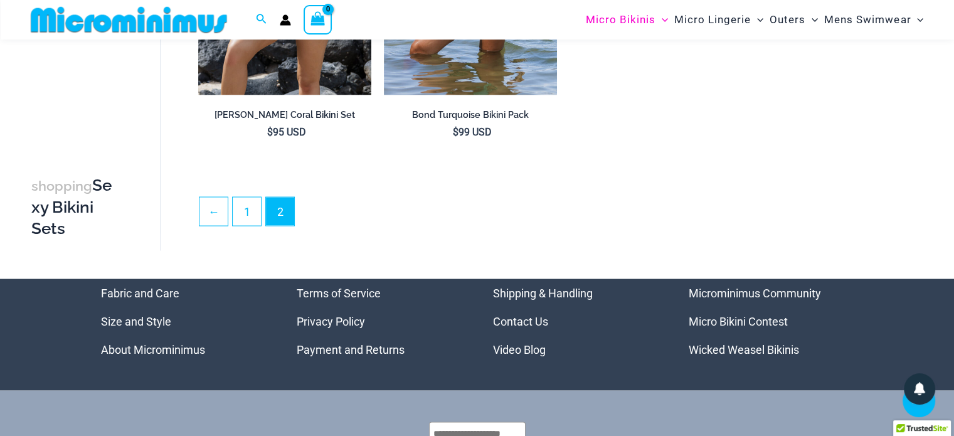
scroll to position [2436, 0]
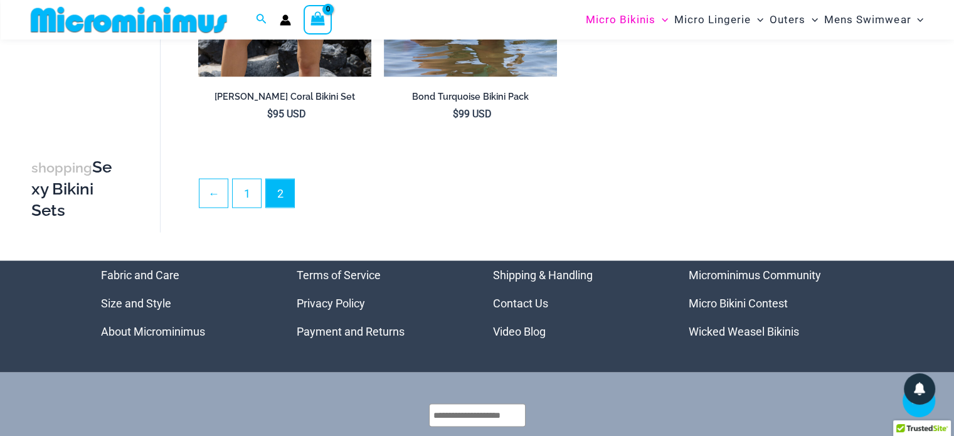
click at [751, 298] on link "Micro Bikini Contest" at bounding box center [738, 303] width 99 height 13
